Goal: Task Accomplishment & Management: Use online tool/utility

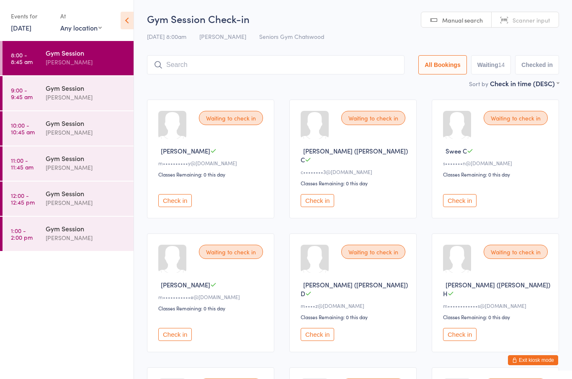
click at [464, 197] on button "Check in" at bounding box center [459, 200] width 33 height 13
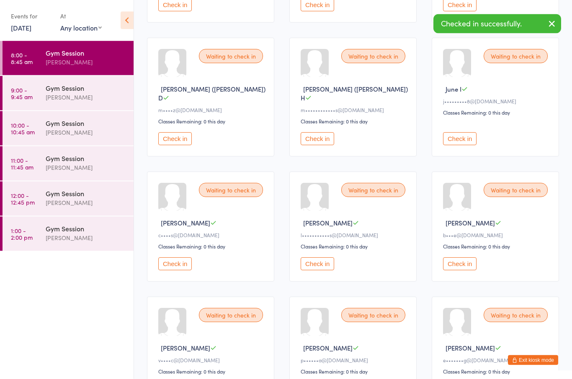
scroll to position [196, 0]
click at [179, 258] on button "Check in" at bounding box center [174, 264] width 33 height 13
click at [460, 258] on button "Check in" at bounding box center [459, 264] width 33 height 13
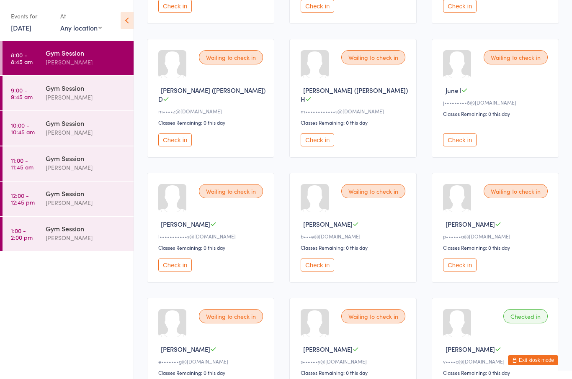
click at [321, 259] on button "Check in" at bounding box center [317, 265] width 33 height 13
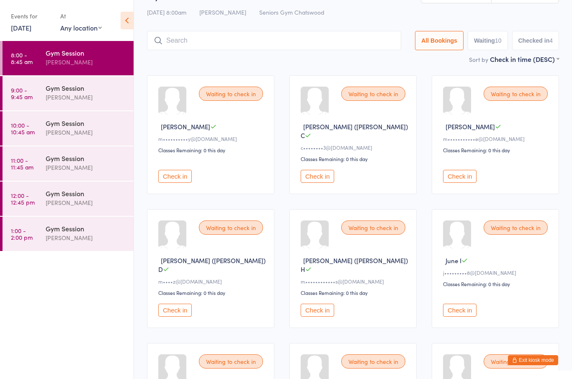
scroll to position [22, 0]
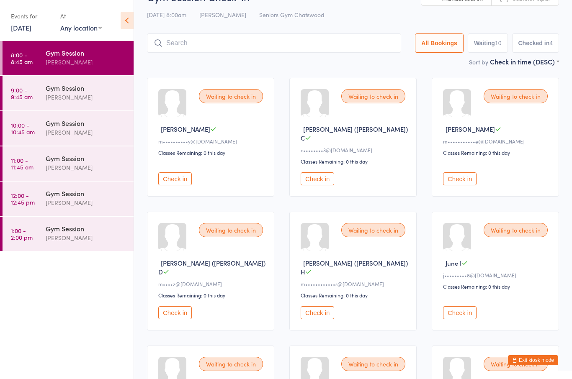
click at [315, 179] on button "Check in" at bounding box center [317, 179] width 33 height 13
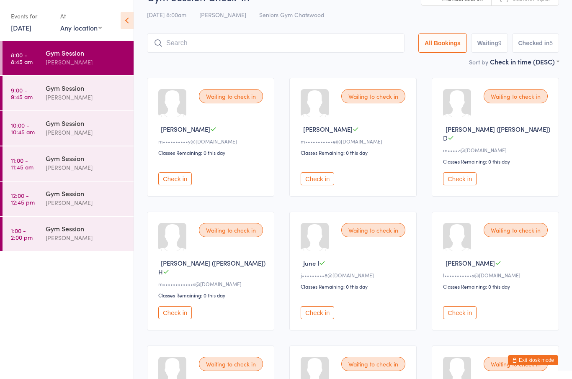
click at [319, 174] on button "Check in" at bounding box center [317, 179] width 33 height 13
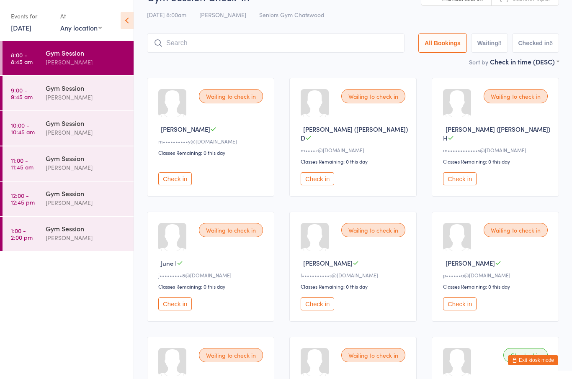
click at [319, 173] on button "Check in" at bounding box center [317, 179] width 33 height 13
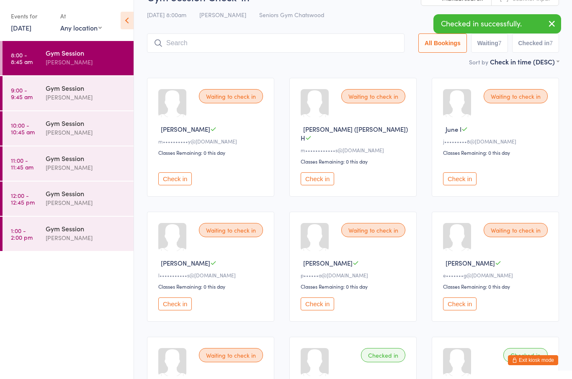
click at [469, 299] on button "Check in" at bounding box center [459, 304] width 33 height 13
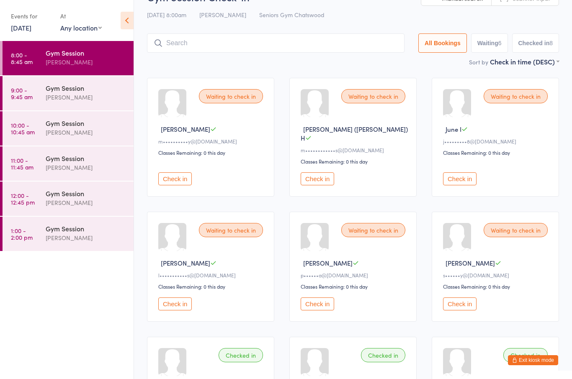
click at [324, 173] on button "Check in" at bounding box center [317, 179] width 33 height 13
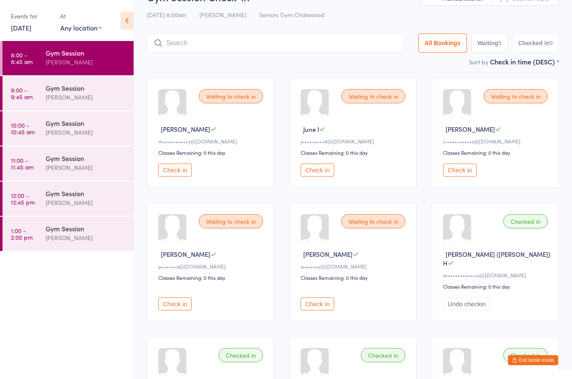
click at [180, 281] on div "Classes Remaining: 0 this day" at bounding box center [211, 277] width 107 height 7
click at [181, 307] on button "Check in" at bounding box center [174, 304] width 33 height 13
click at [464, 175] on button "Check in" at bounding box center [459, 170] width 33 height 13
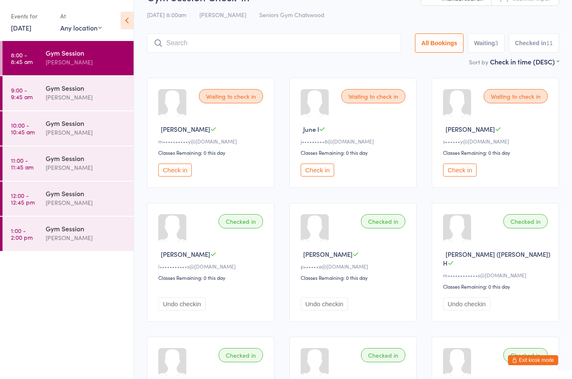
click at [170, 172] on button "Check in" at bounding box center [174, 170] width 33 height 13
click at [318, 175] on button "Check in" at bounding box center [317, 170] width 33 height 13
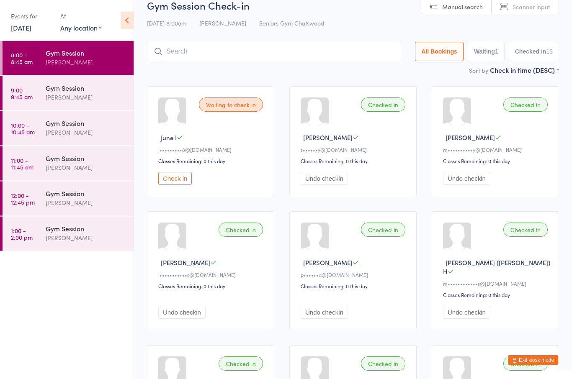
scroll to position [0, 0]
